Goal: Transaction & Acquisition: Purchase product/service

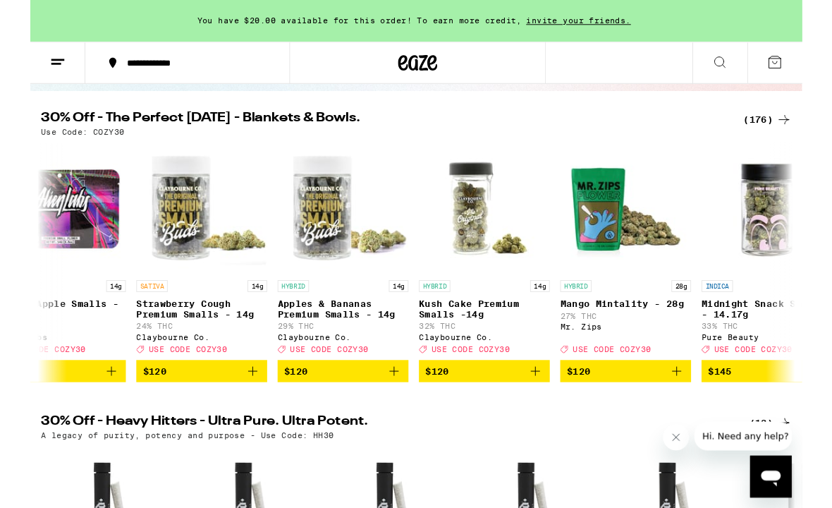
scroll to position [0, 25186]
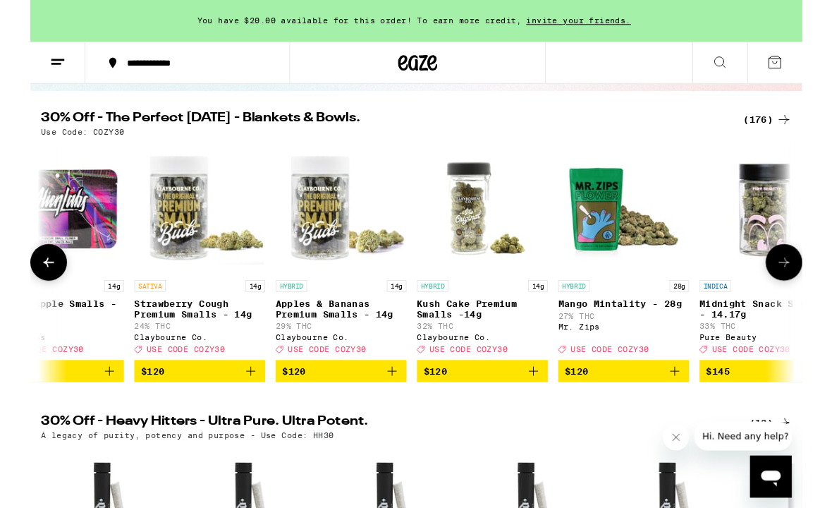
click at [509, 327] on p "Kush Cake Premium Smalls -14g" at bounding box center [487, 333] width 141 height 23
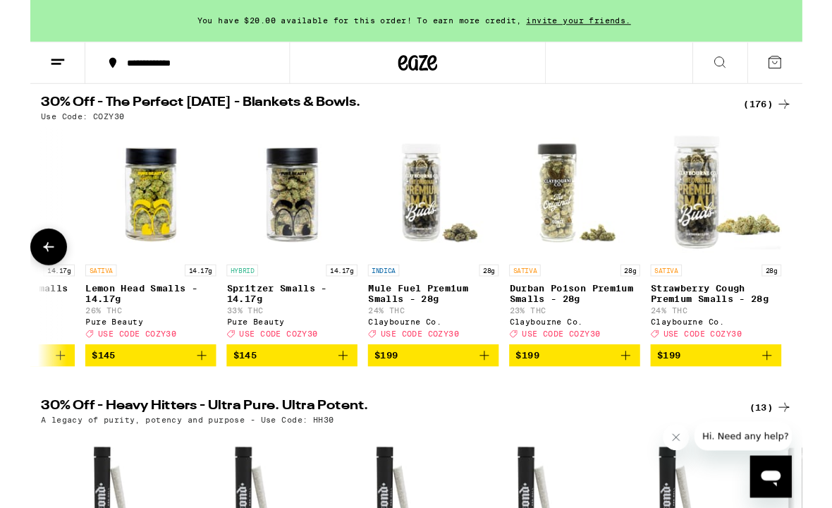
scroll to position [0, 26001]
click at [424, 319] on p "Mule Fuel Premium Smalls - 28g" at bounding box center [434, 316] width 141 height 23
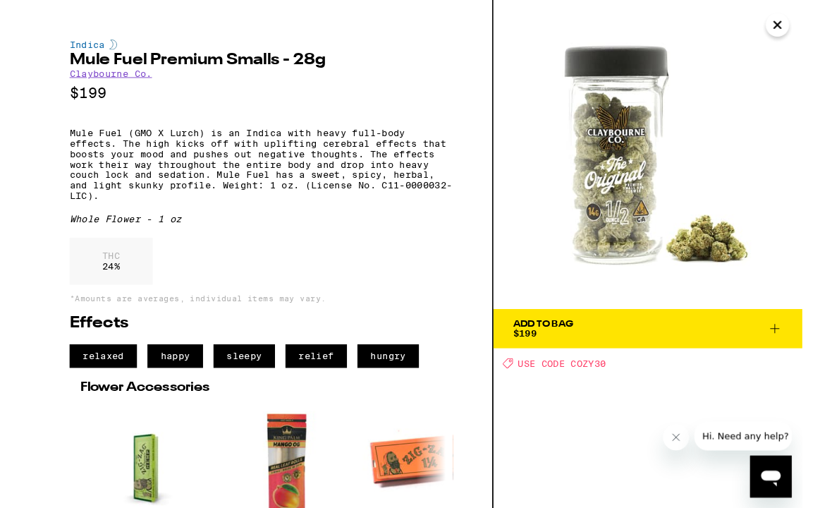
click at [715, 359] on span "Add To Bag $199" at bounding box center [665, 354] width 291 height 20
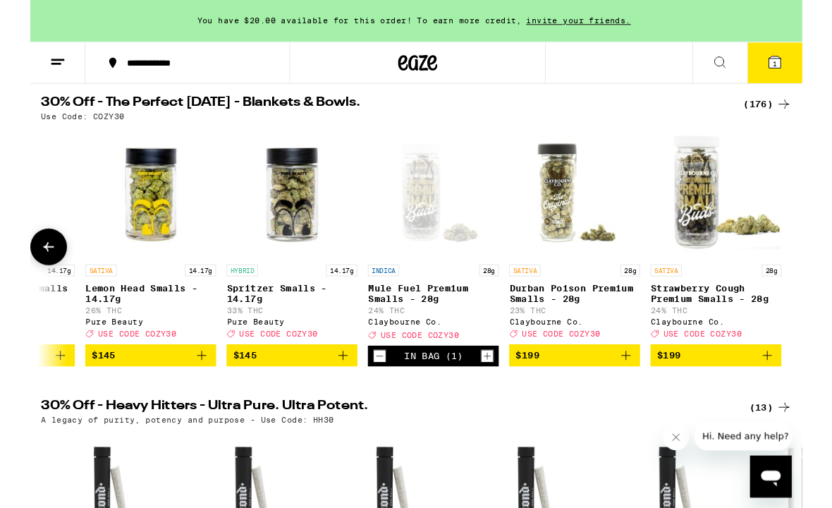
click at [458, 314] on p "Mule Fuel Premium Smalls - 28g" at bounding box center [434, 316] width 141 height 23
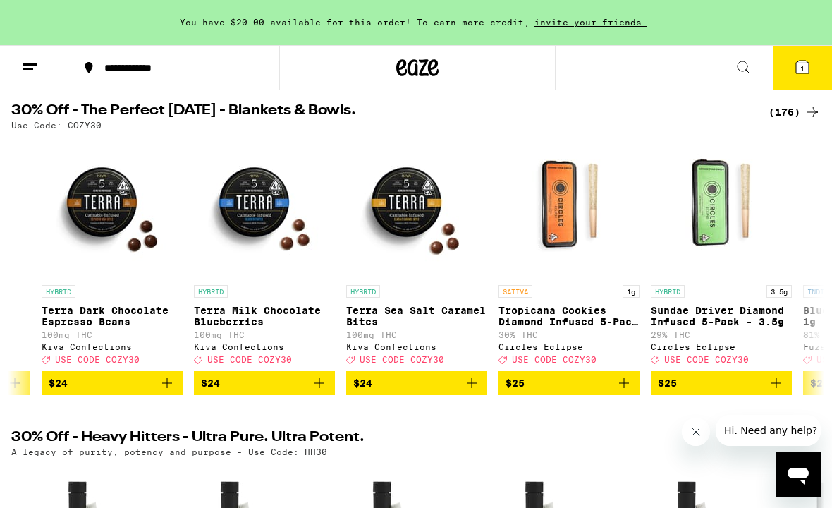
scroll to position [0, 14593]
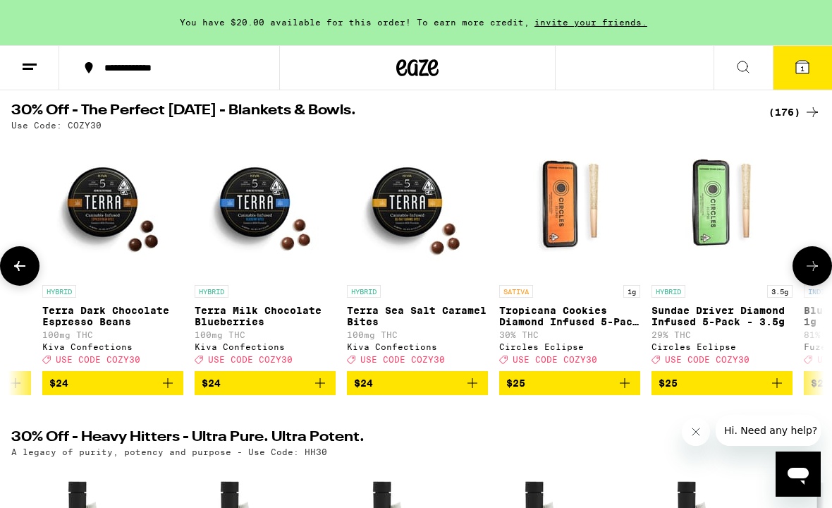
click at [476, 314] on p "Terra Sea Salt Caramel Bites" at bounding box center [417, 316] width 141 height 23
click at [477, 391] on icon "Add to bag" at bounding box center [472, 382] width 17 height 17
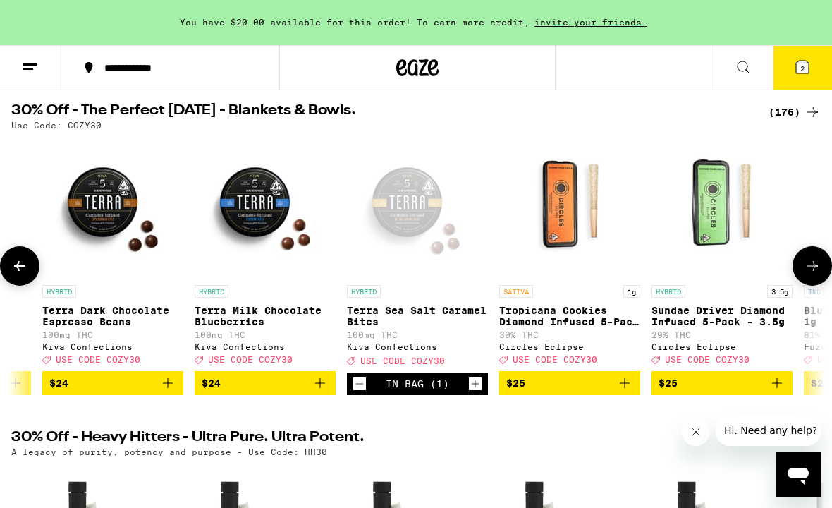
click at [812, 68] on button "2" at bounding box center [802, 68] width 59 height 44
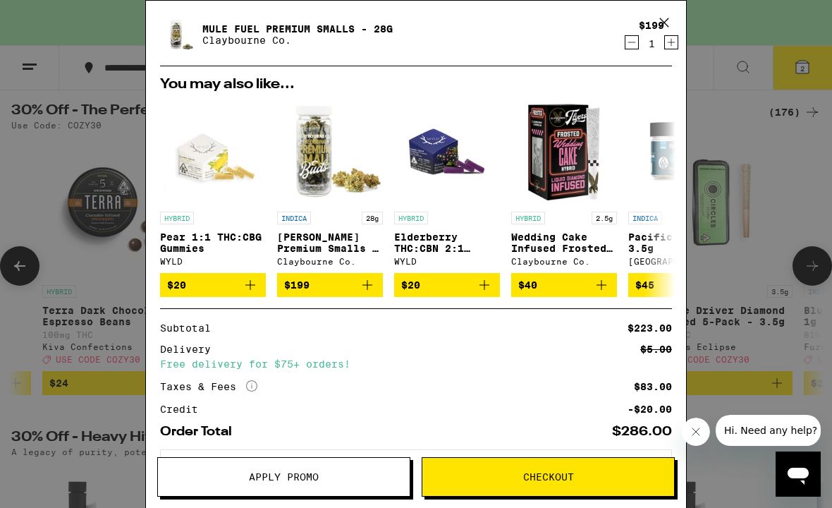
scroll to position [130, 0]
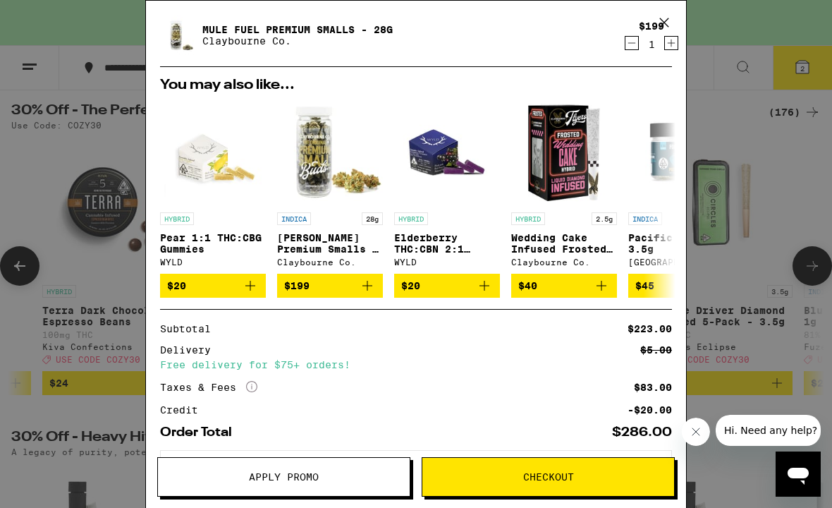
click at [317, 482] on span "Apply Promo" at bounding box center [284, 477] width 70 height 10
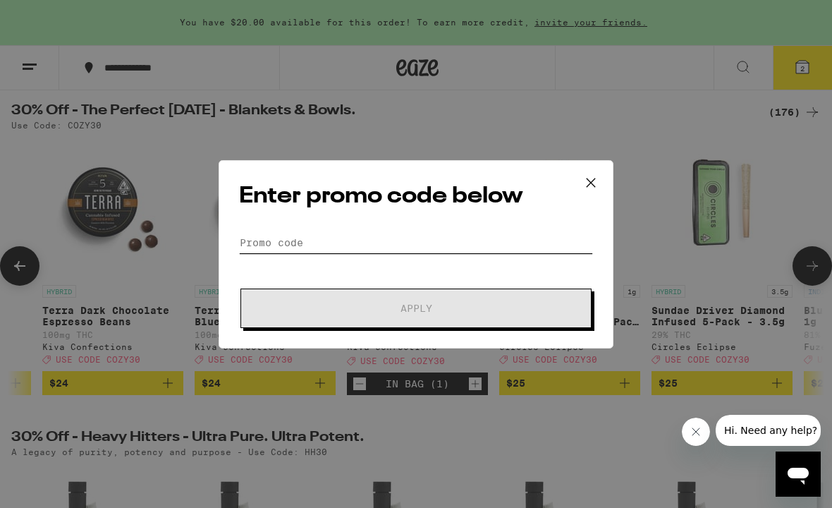
click at [270, 235] on input "Promo Code" at bounding box center [416, 242] width 354 height 21
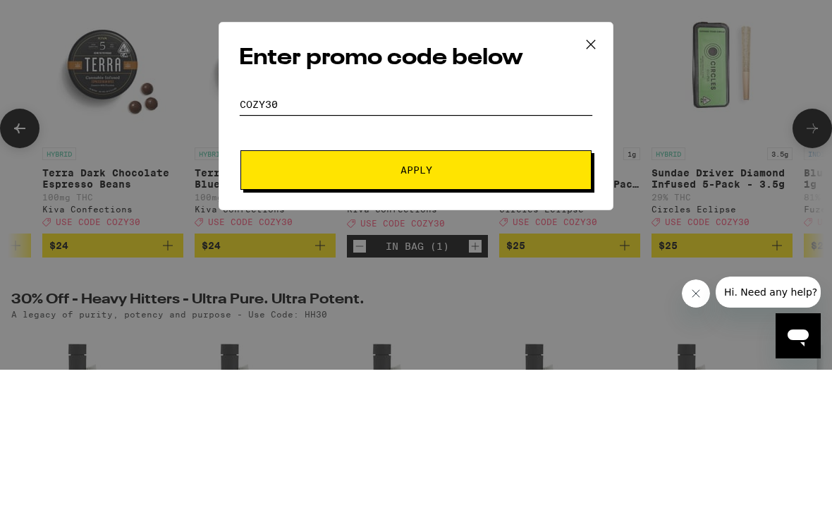
type input "Cozy30"
click at [550, 288] on button "Apply" at bounding box center [415, 307] width 351 height 39
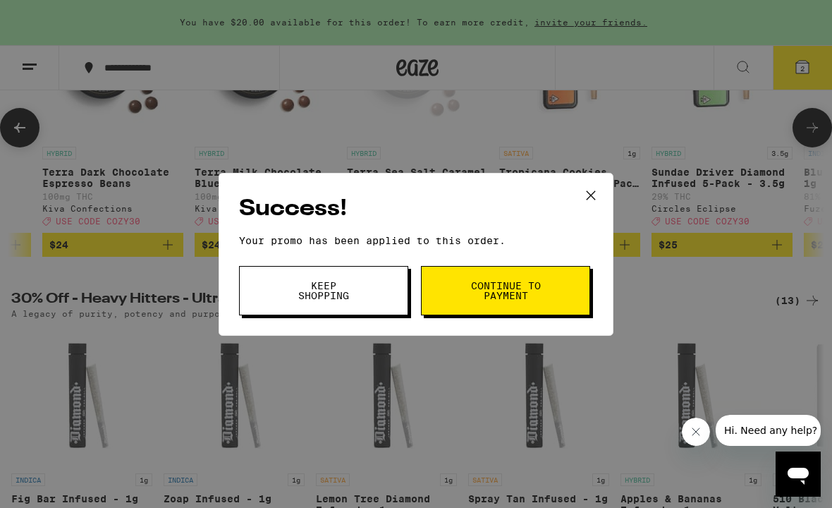
scroll to position [0, 0]
click at [365, 287] on button "Keep Shopping" at bounding box center [323, 290] width 169 height 49
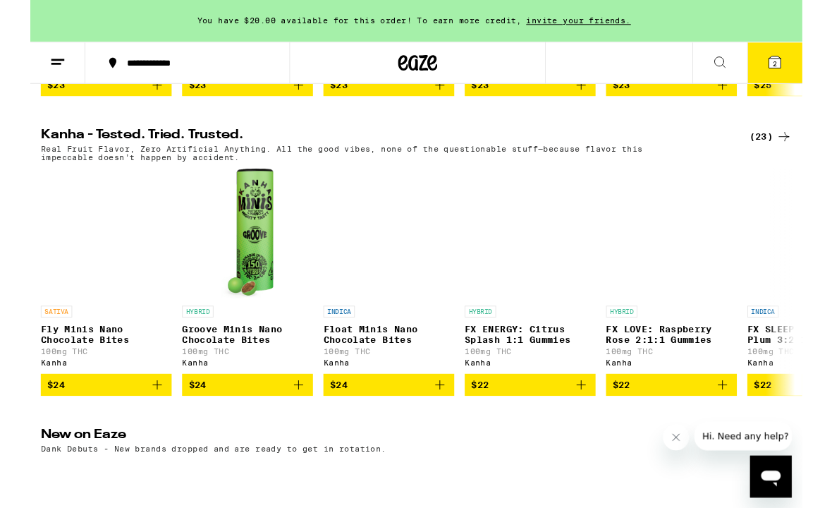
scroll to position [763, 0]
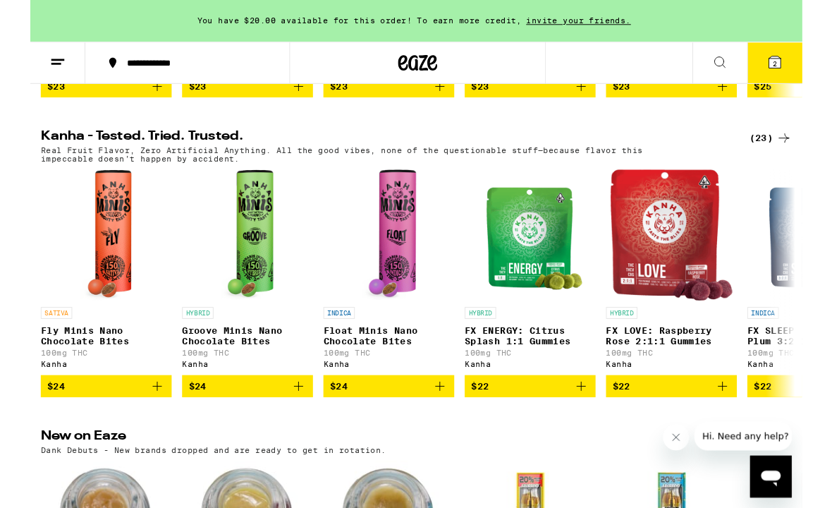
click at [810, 68] on icon at bounding box center [802, 67] width 17 height 17
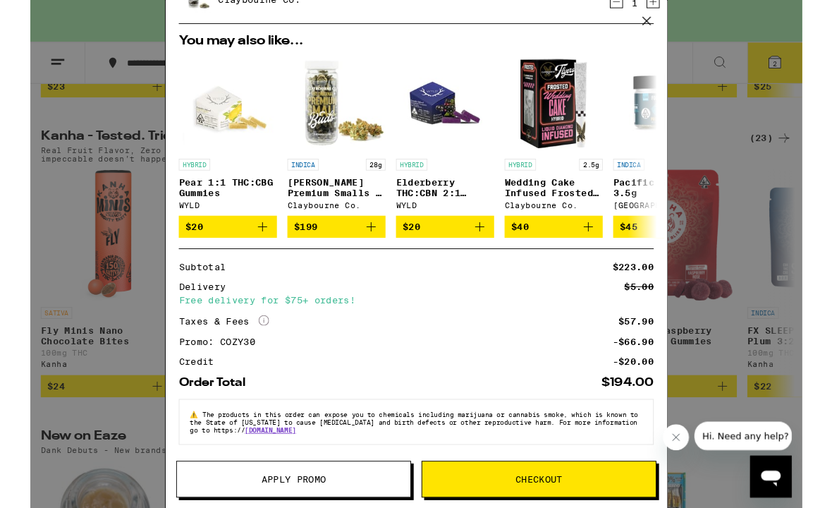
scroll to position [186, 0]
click at [609, 507] on span "Checkout" at bounding box center [548, 516] width 252 height 10
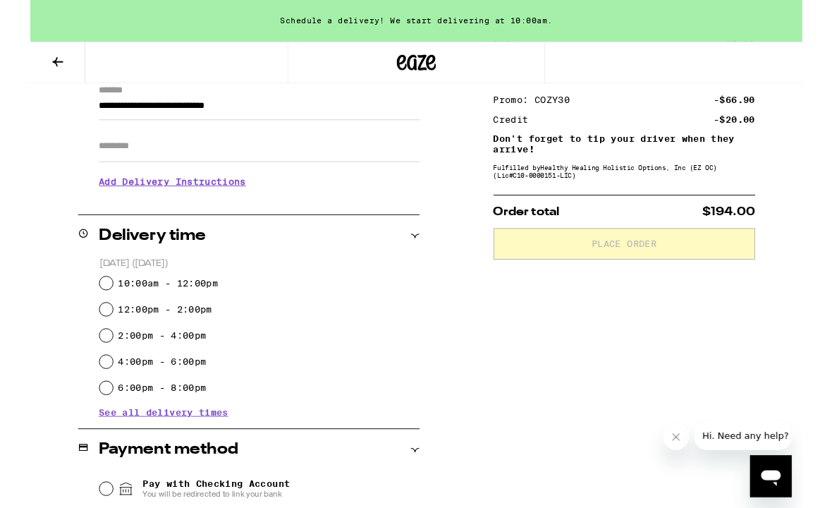
scroll to position [209, 0]
click at [80, 309] on input "10:00am - 12:00pm" at bounding box center [82, 305] width 14 height 14
radio input "true"
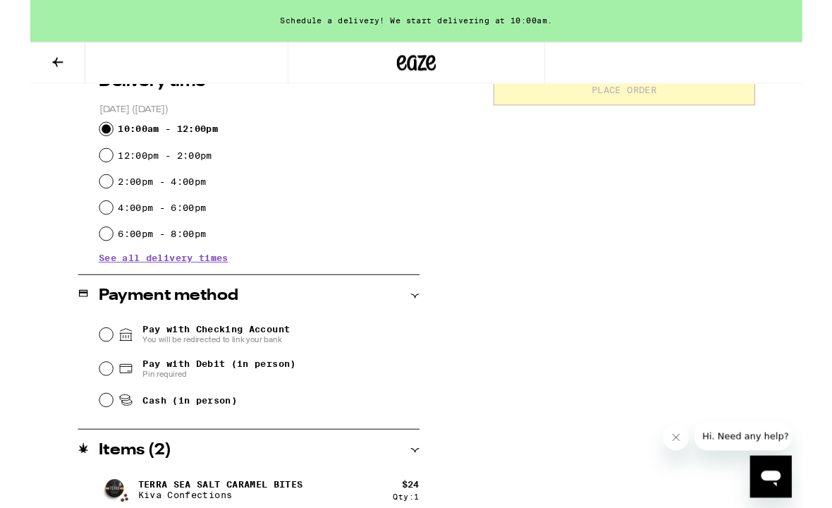
scroll to position [375, 0]
click at [83, 437] on input "Cash (in person)" at bounding box center [82, 430] width 14 height 14
radio input "true"
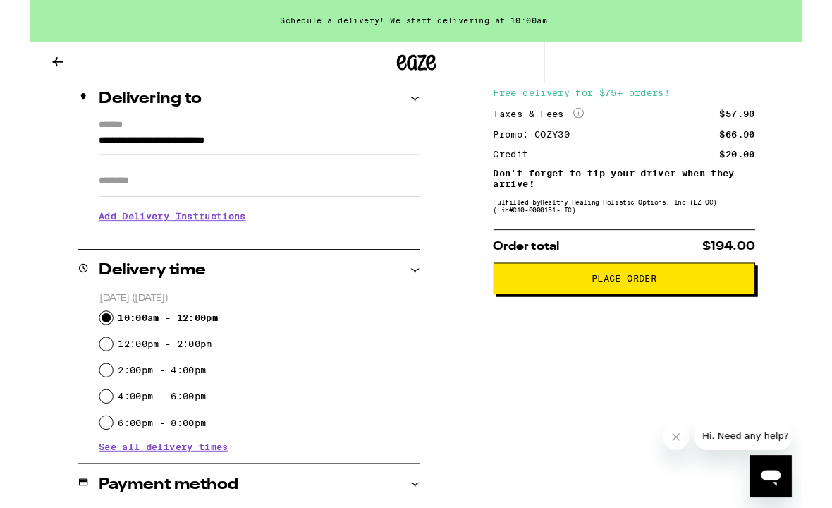
scroll to position [148, 0]
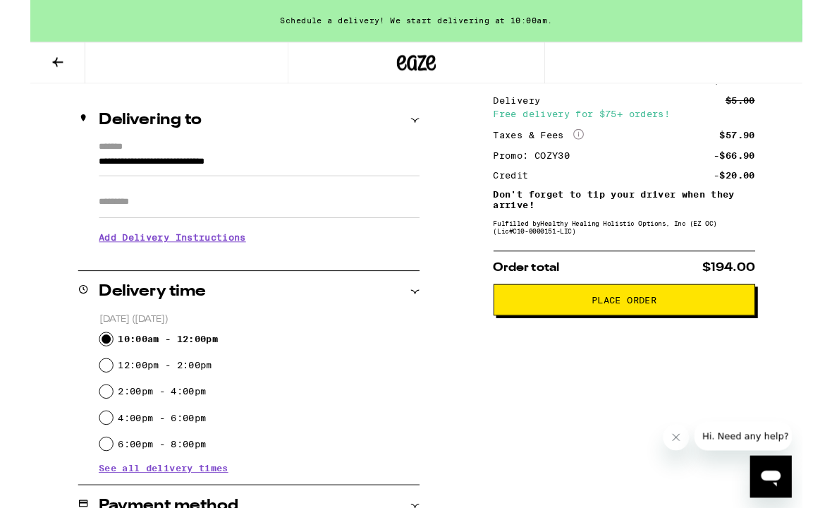
click at [673, 328] on span "Place Order" at bounding box center [640, 323] width 70 height 10
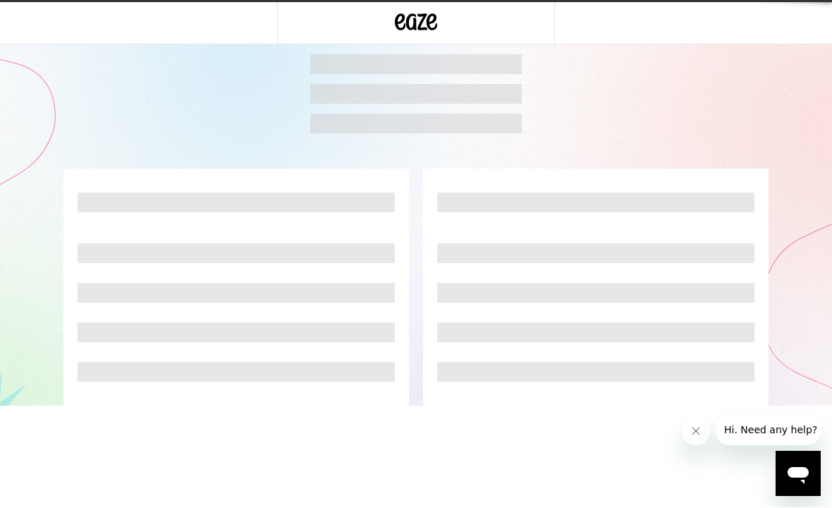
scroll to position [1, 0]
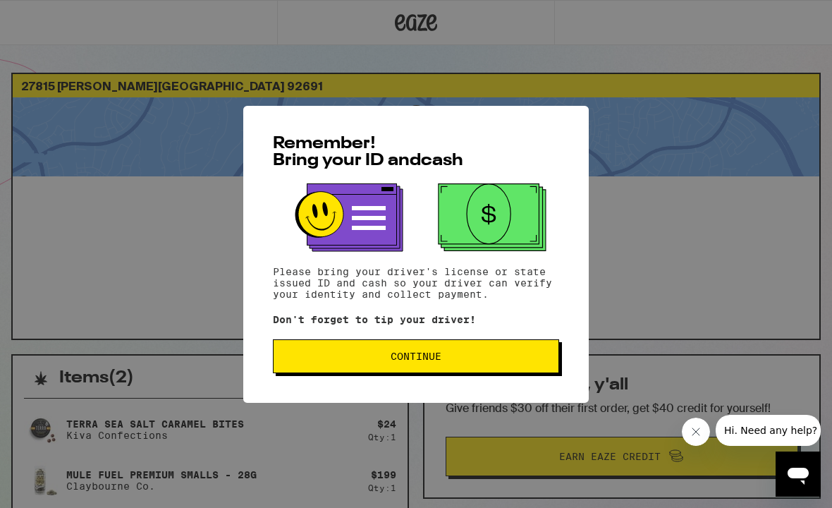
click at [527, 358] on span "Continue" at bounding box center [416, 356] width 262 height 10
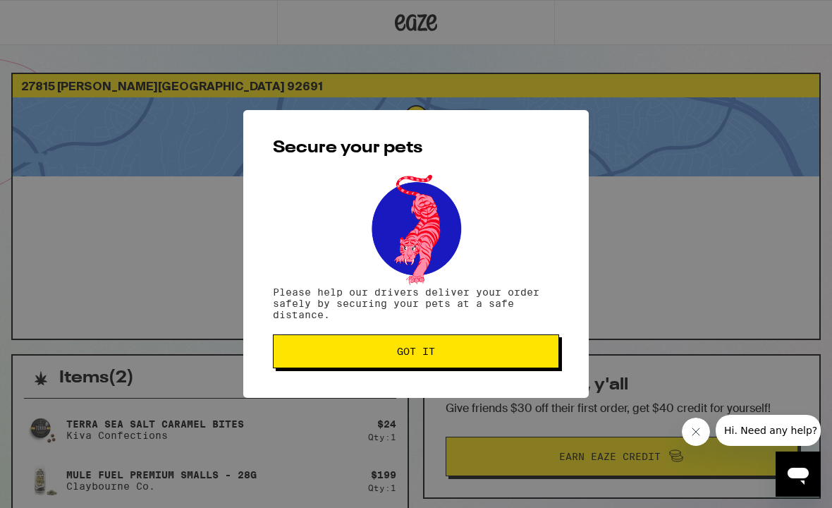
click at [528, 353] on span "Got it" at bounding box center [416, 351] width 262 height 10
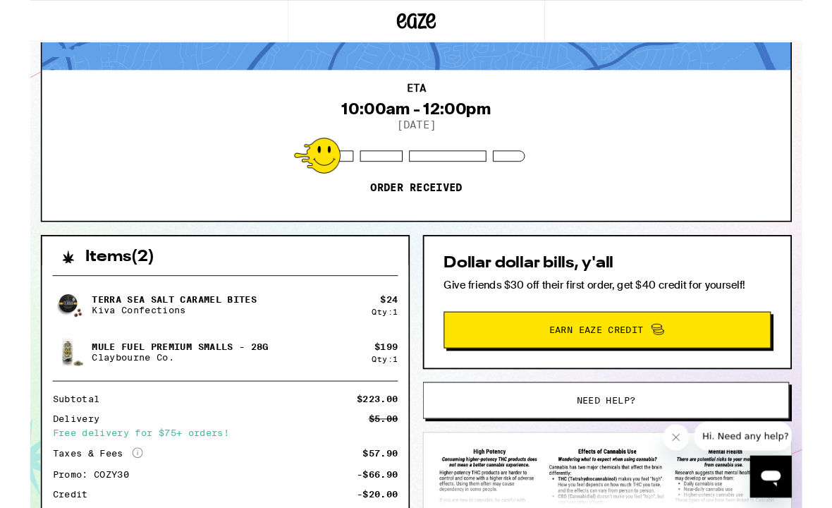
scroll to position [141, 0]
